Goal: Transaction & Acquisition: Purchase product/service

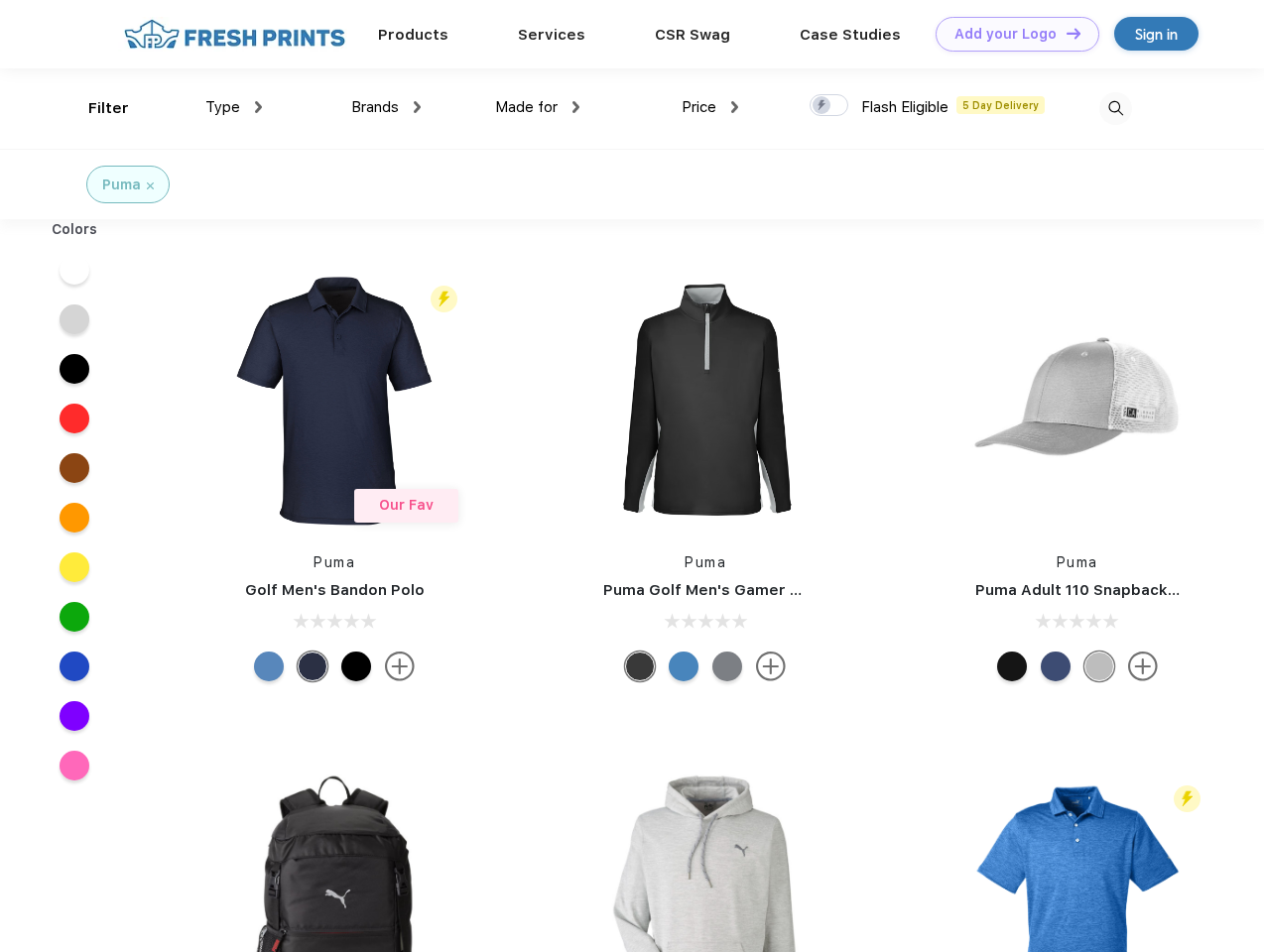
click at [1010, 34] on link "Add your Logo Design Tool" at bounding box center [1017, 34] width 164 height 35
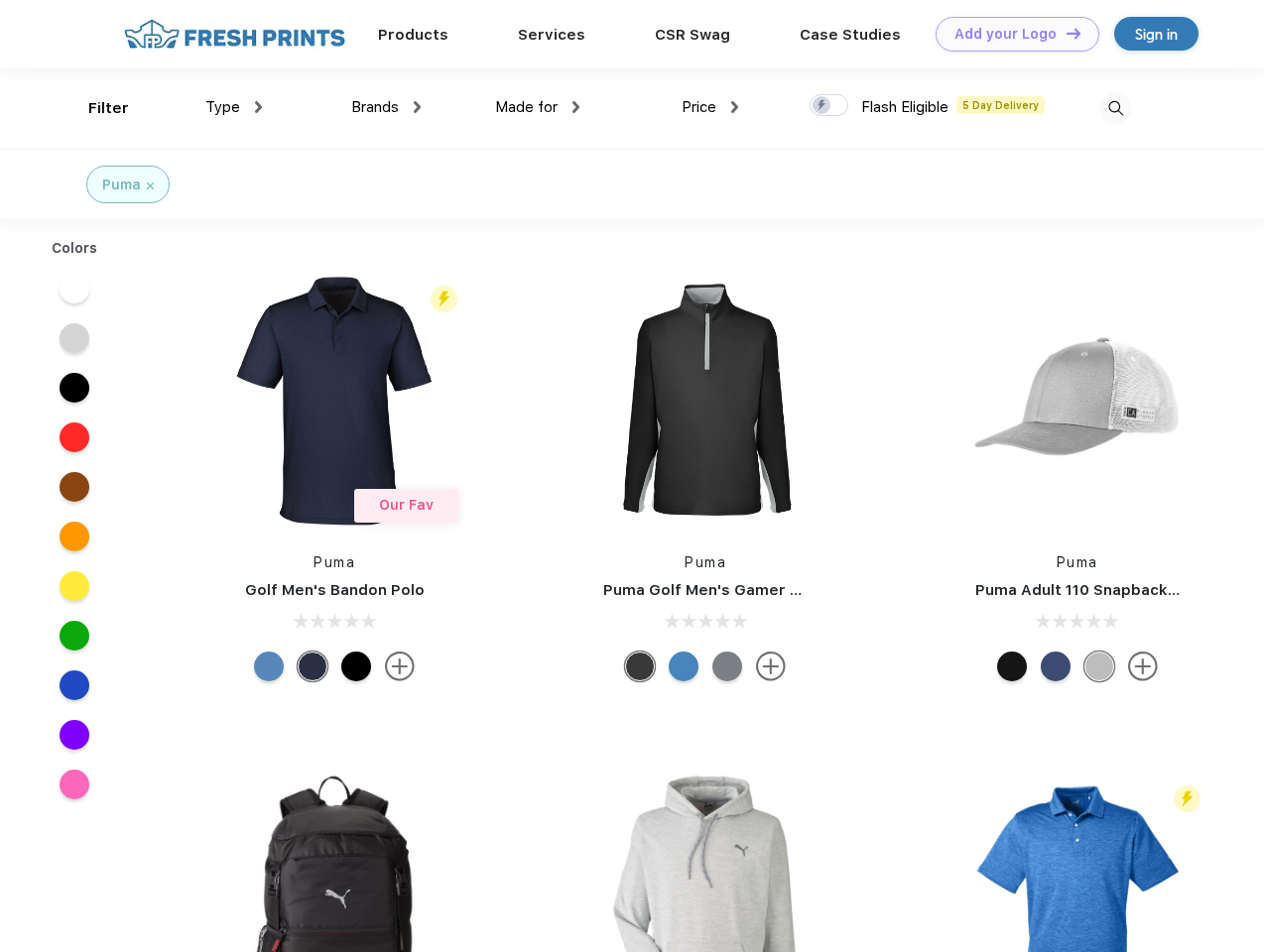
click at [0, 0] on div "Design Tool" at bounding box center [0, 0] width 0 height 0
click at [1064, 33] on link "Add your Logo Design Tool" at bounding box center [1017, 34] width 164 height 35
click at [95, 108] on div "Filter" at bounding box center [108, 108] width 41 height 23
click at [234, 107] on span "Type" at bounding box center [222, 107] width 35 height 18
click at [386, 107] on span "Brands" at bounding box center [375, 107] width 48 height 18
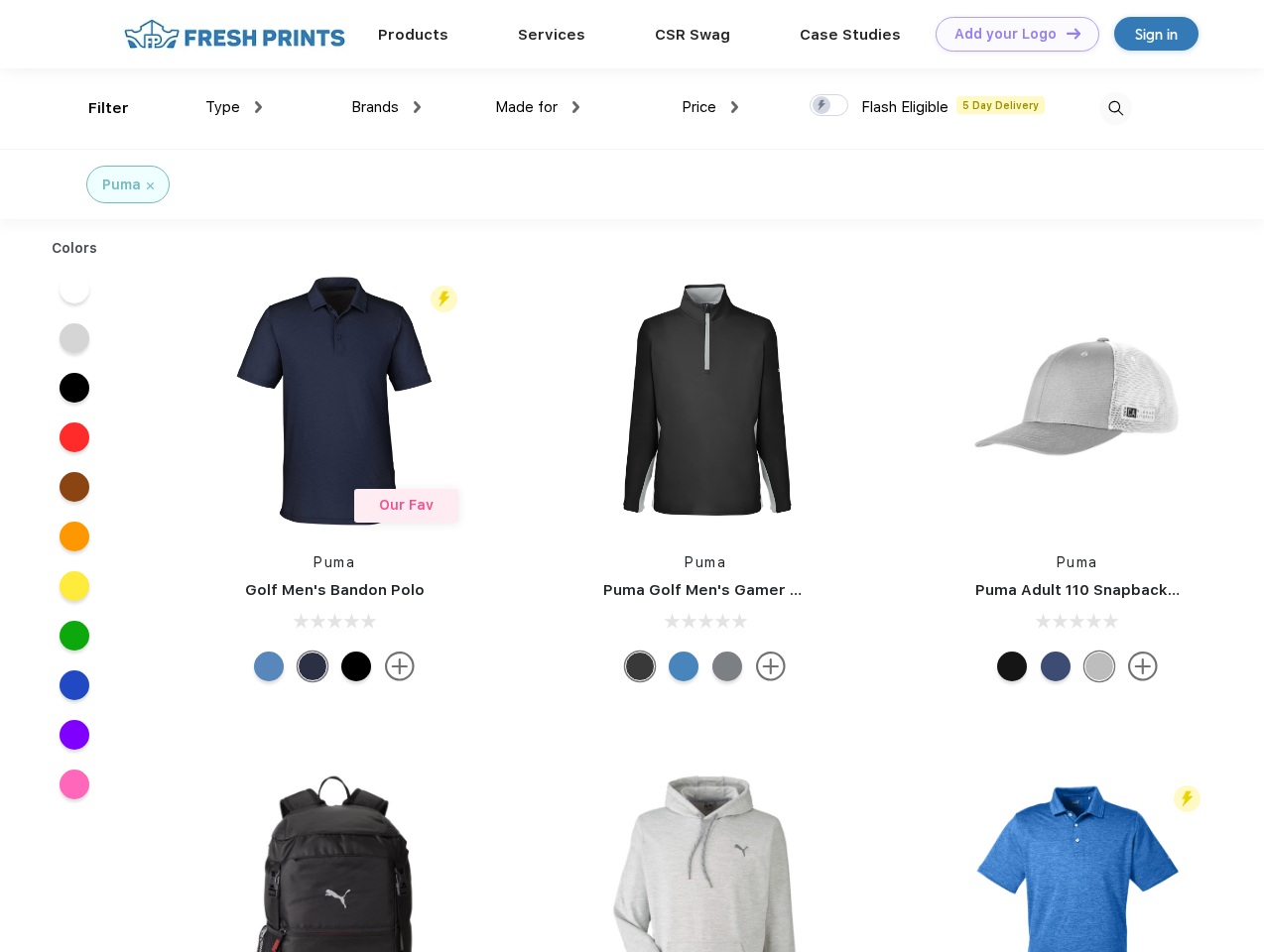
click at [538, 107] on span "Made for" at bounding box center [526, 107] width 63 height 18
click at [711, 107] on span "Price" at bounding box center [699, 107] width 35 height 18
click at [829, 106] on div at bounding box center [828, 105] width 39 height 22
click at [822, 106] on input "checkbox" at bounding box center [815, 99] width 13 height 13
click at [1115, 108] on img at bounding box center [1115, 108] width 33 height 33
